Goal: Transaction & Acquisition: Download file/media

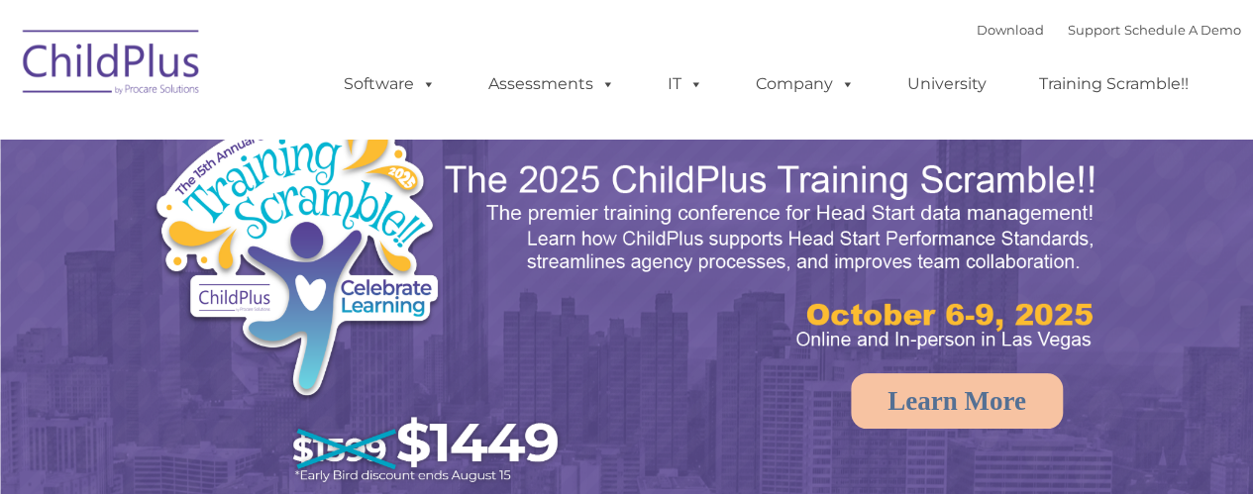
select select "MEDIUM"
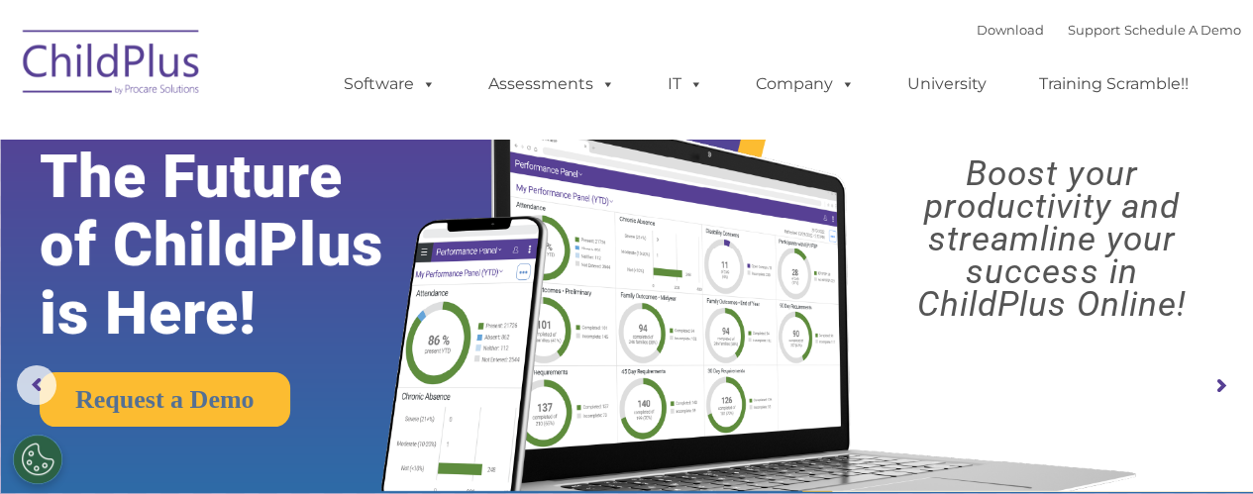
click at [630, 251] on img at bounding box center [755, 278] width 787 height 425
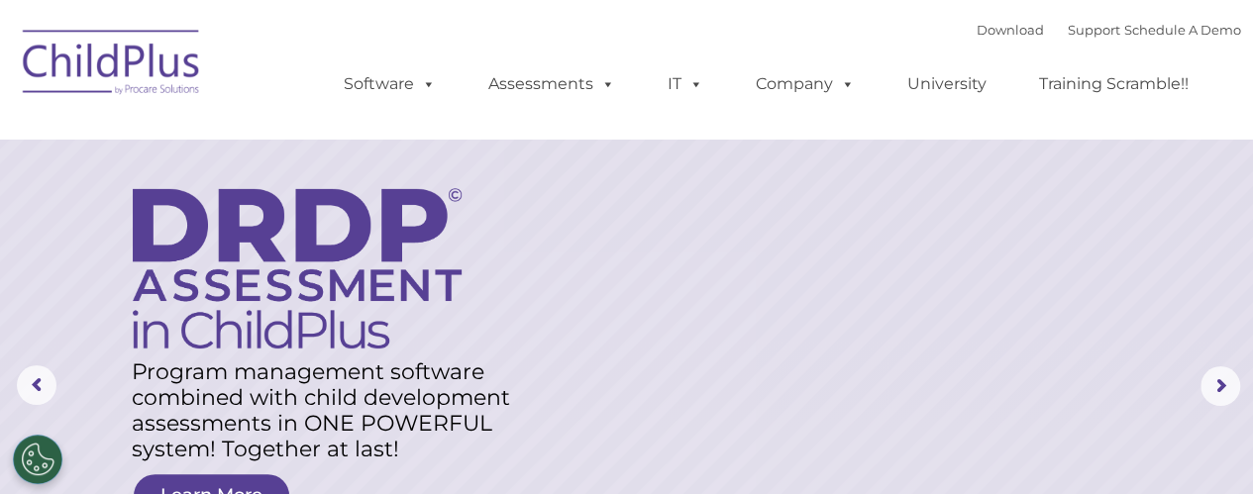
click at [665, 49] on ul "Software ChildPlus: The original and most widely-used Head Start data managemen…" at bounding box center [772, 84] width 937 height 79
click at [913, 19] on div "Download Support | Schedule A Demo  MENU MENU Software ChildPlus: The original…" at bounding box center [772, 69] width 937 height 109
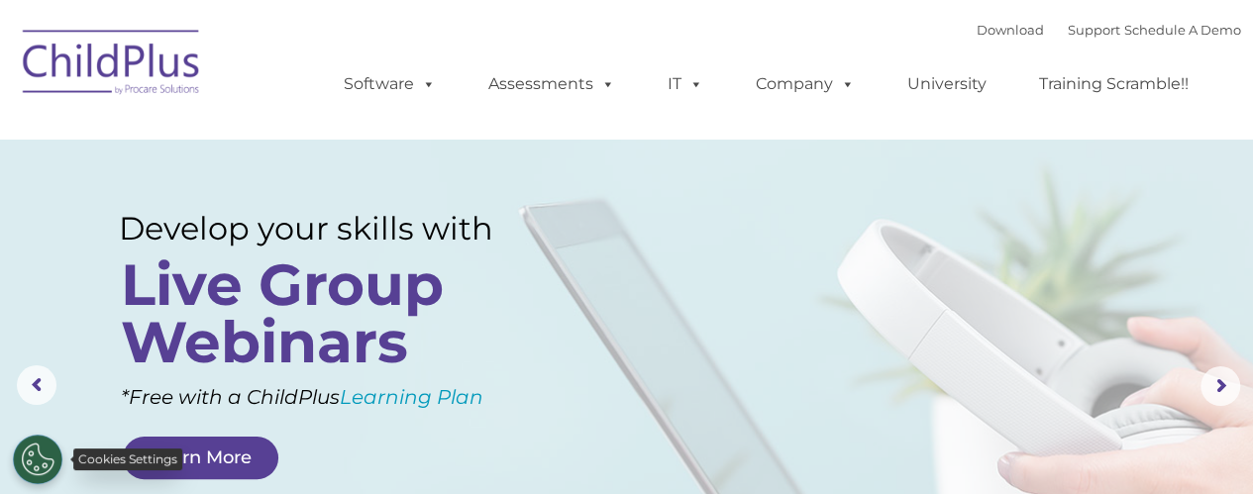
click at [34, 452] on button "Cookies Settings" at bounding box center [38, 460] width 50 height 50
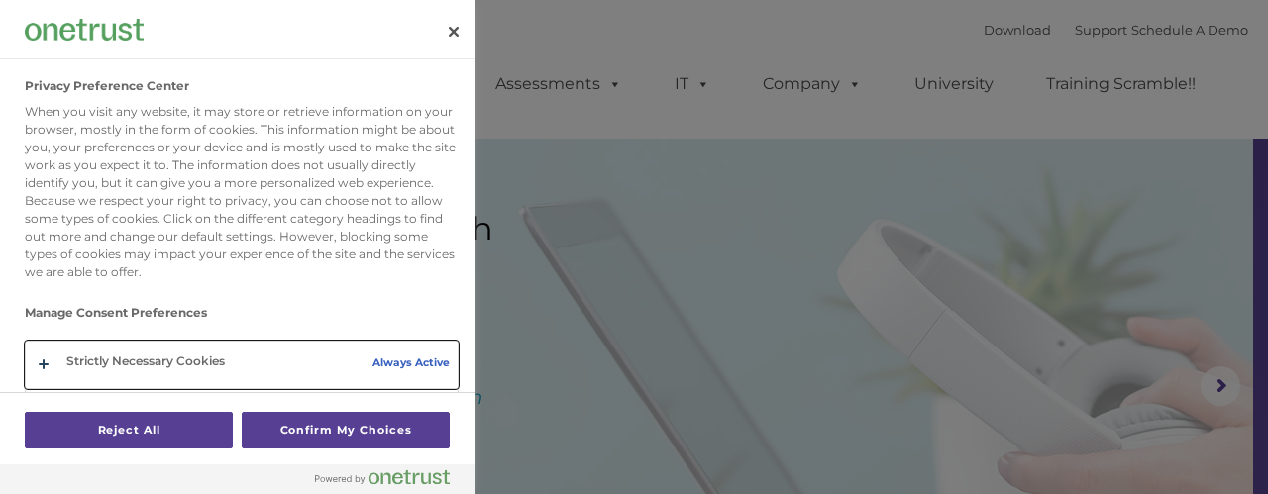
click at [410, 356] on button "Privacy Preference Center" at bounding box center [242, 365] width 432 height 47
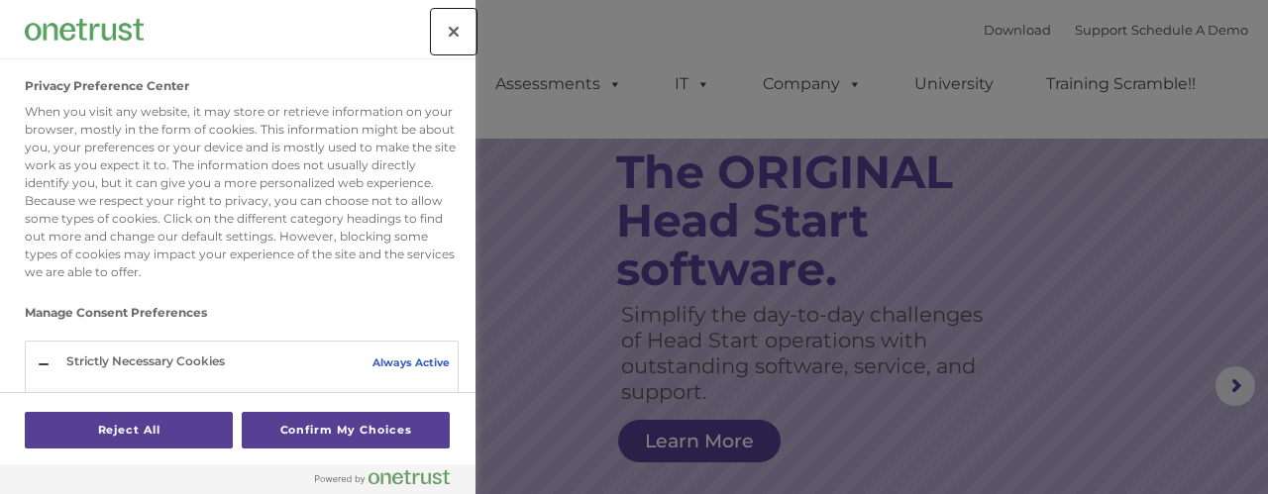
click at [462, 23] on button "Close" at bounding box center [454, 32] width 44 height 44
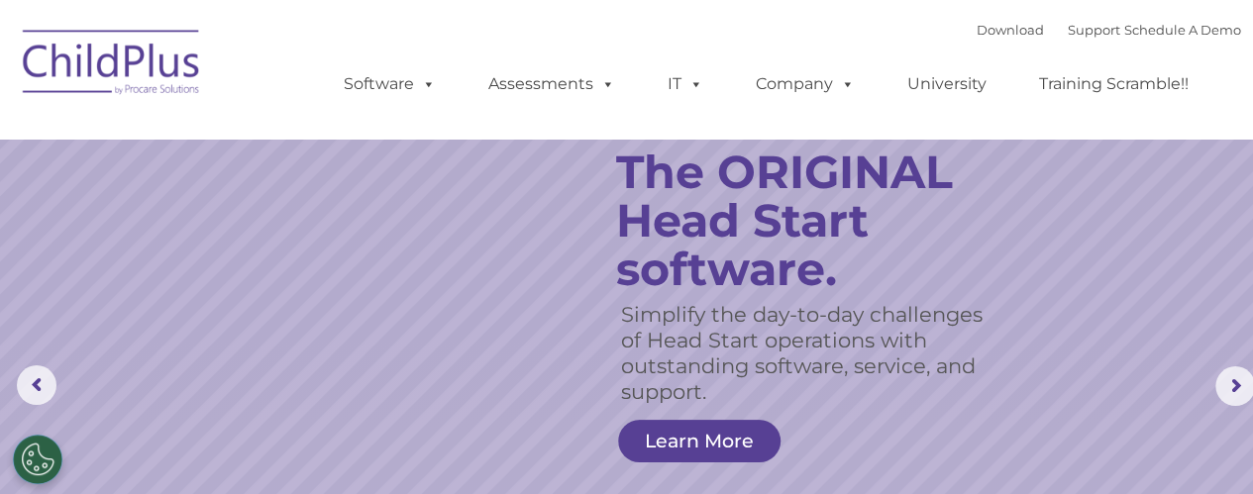
click at [802, 22] on div "Download Support | Schedule A Demo  MENU MENU Software ChildPlus: The original…" at bounding box center [772, 69] width 937 height 109
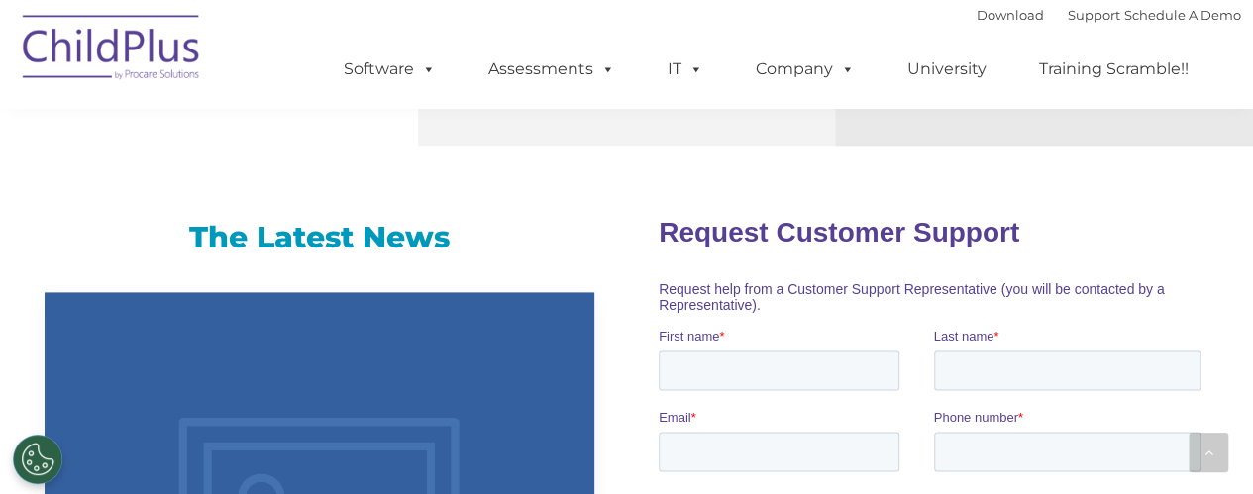
scroll to position [1214, 0]
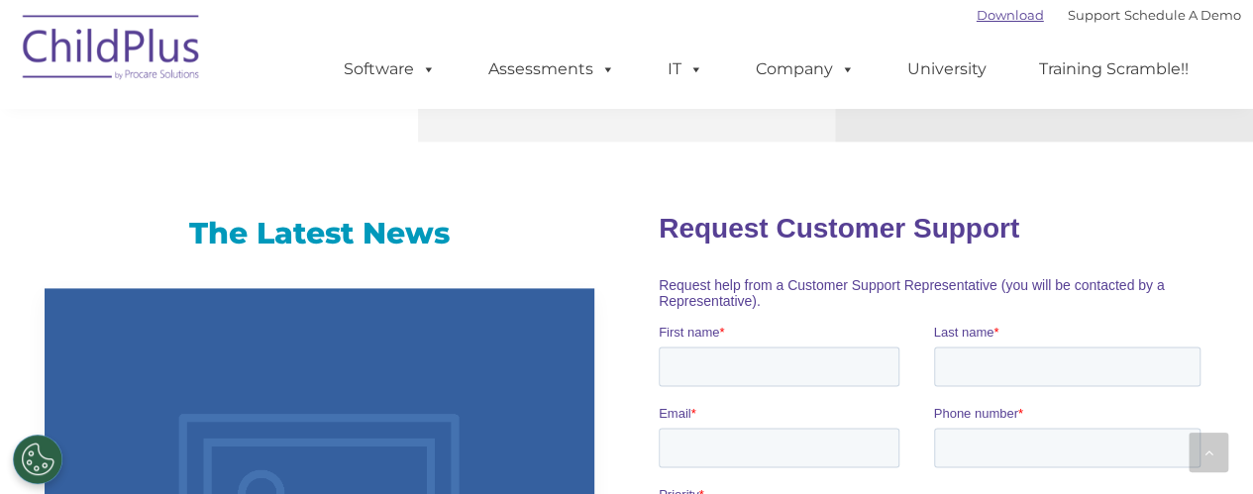
click at [981, 13] on link "Download" at bounding box center [1010, 15] width 67 height 16
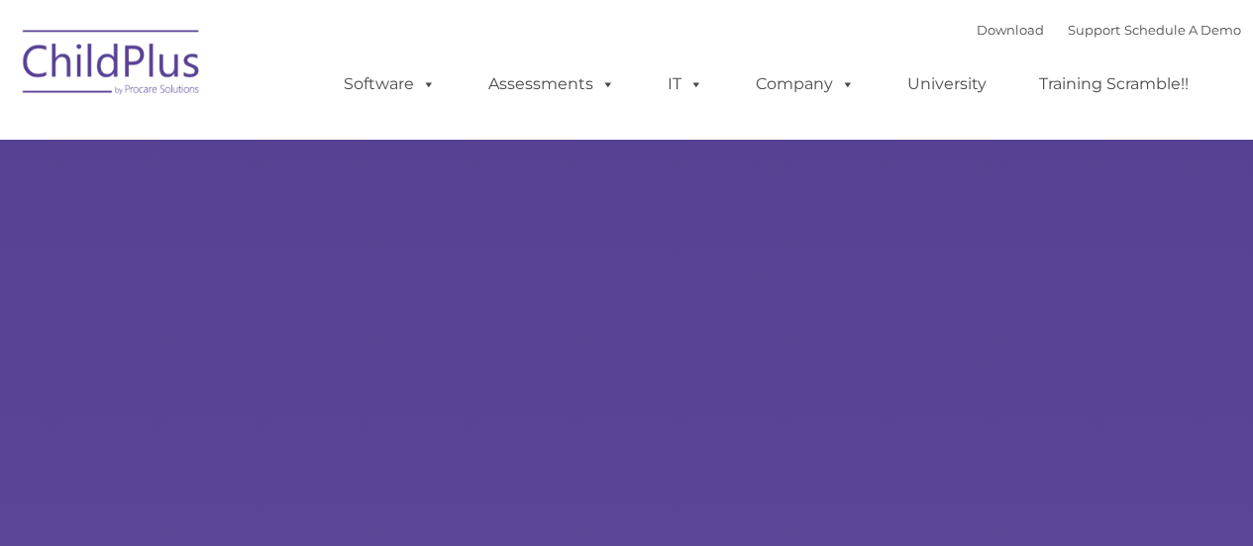
type input ""
select select "MEDIUM"
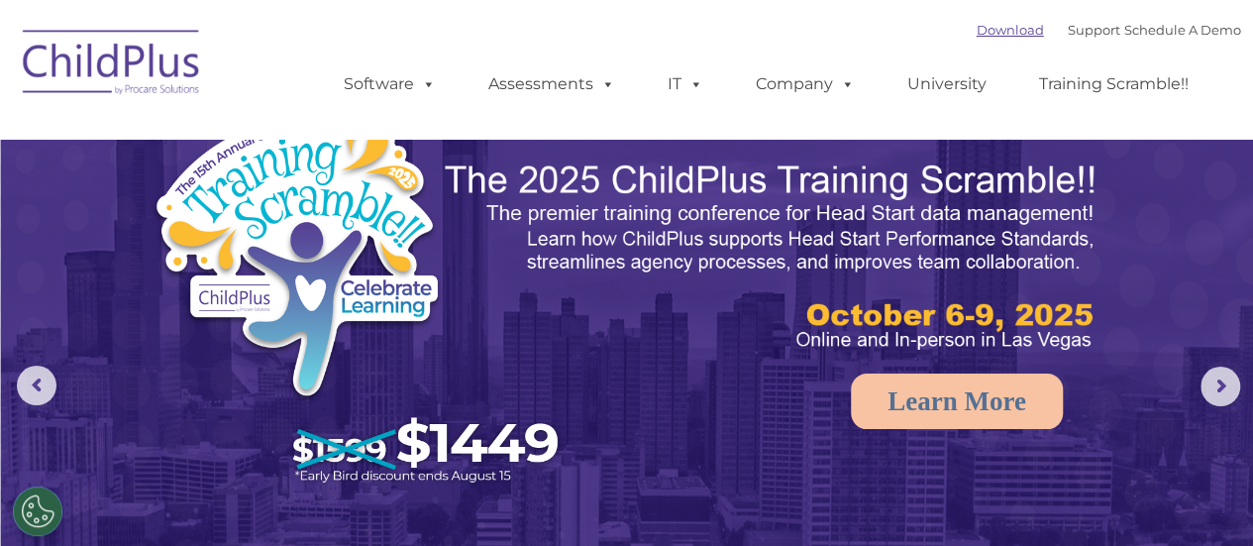
click at [977, 24] on link "Download" at bounding box center [1010, 30] width 67 height 16
